Goal: Find specific page/section: Find specific page/section

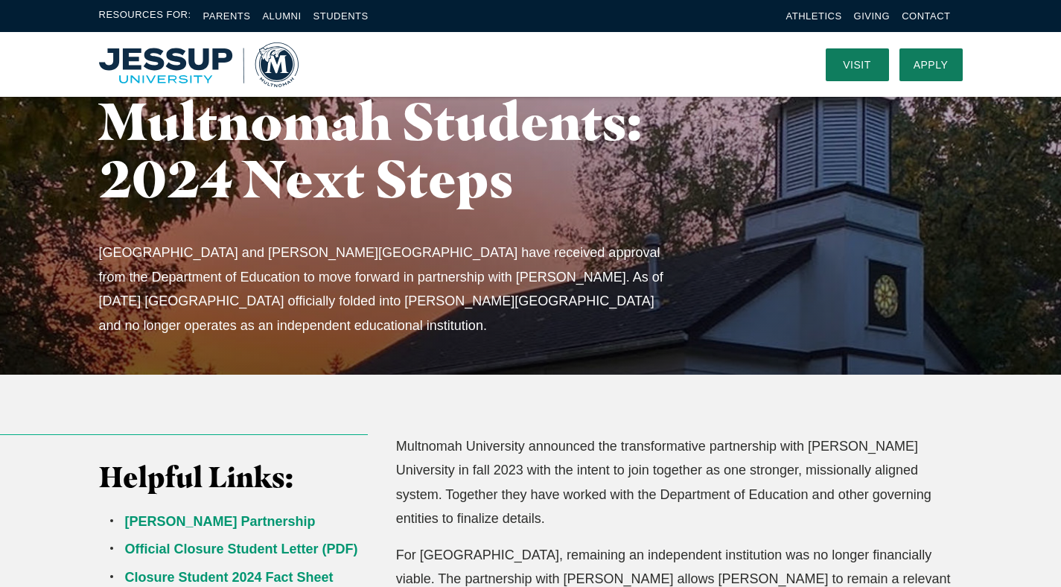
scroll to position [74, 0]
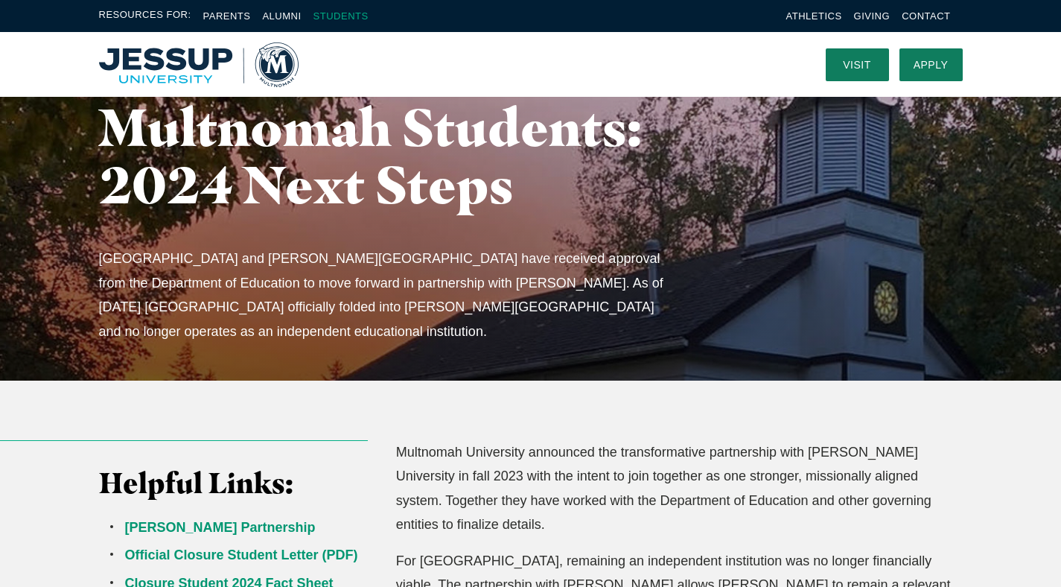
click at [326, 14] on link "Students" at bounding box center [340, 15] width 55 height 11
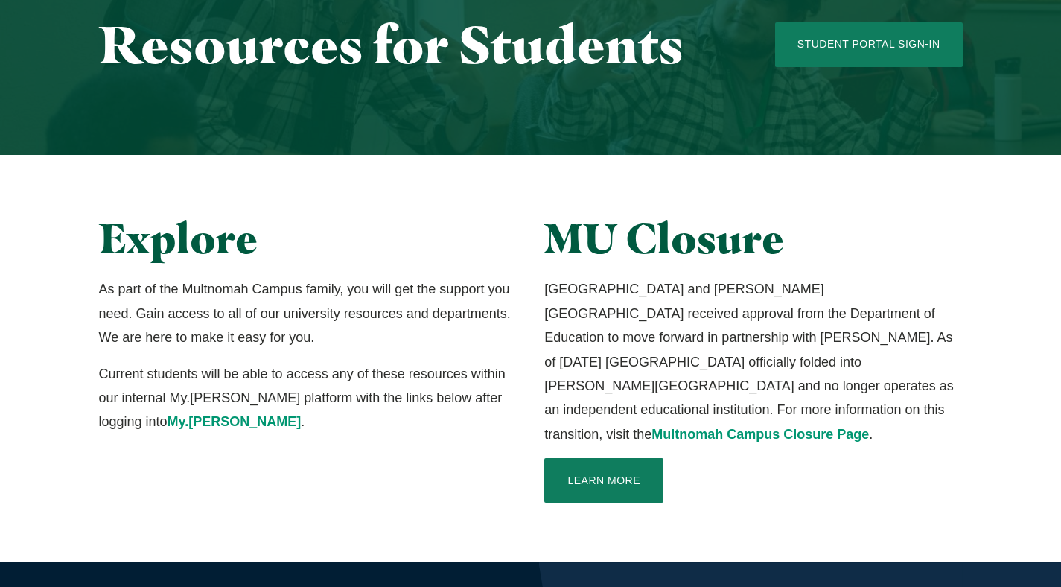
scroll to position [167, 0]
